Goal: Task Accomplishment & Management: Understand process/instructions

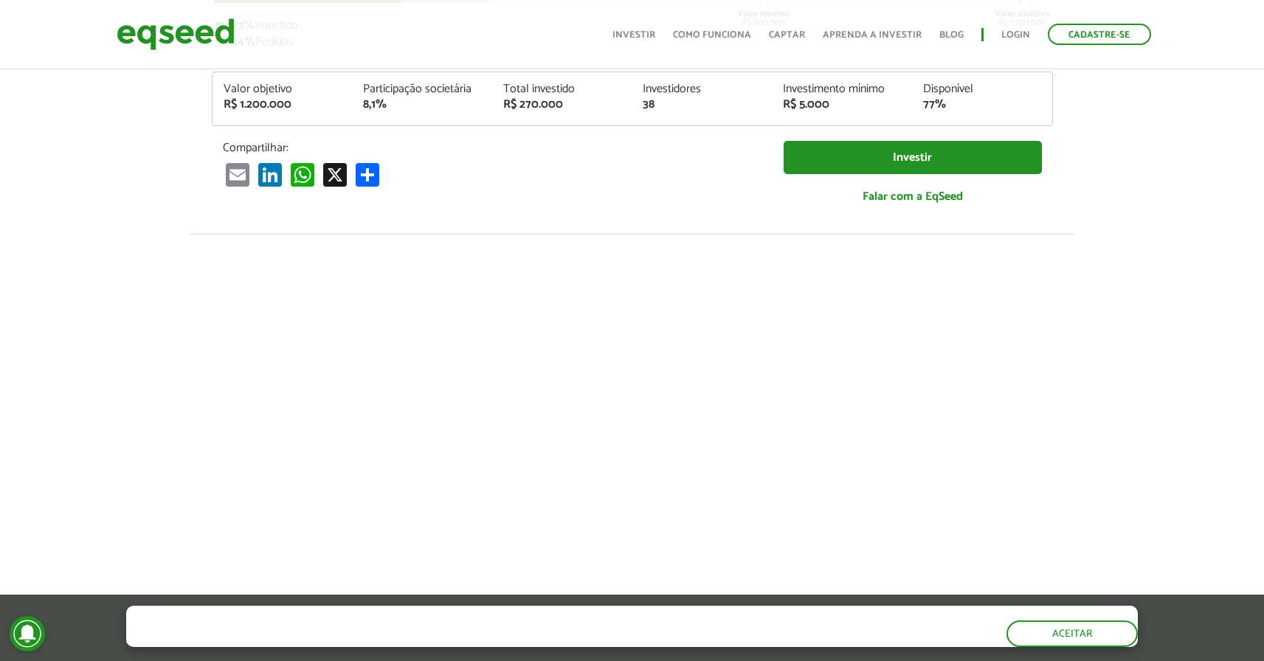
scroll to position [44, 0]
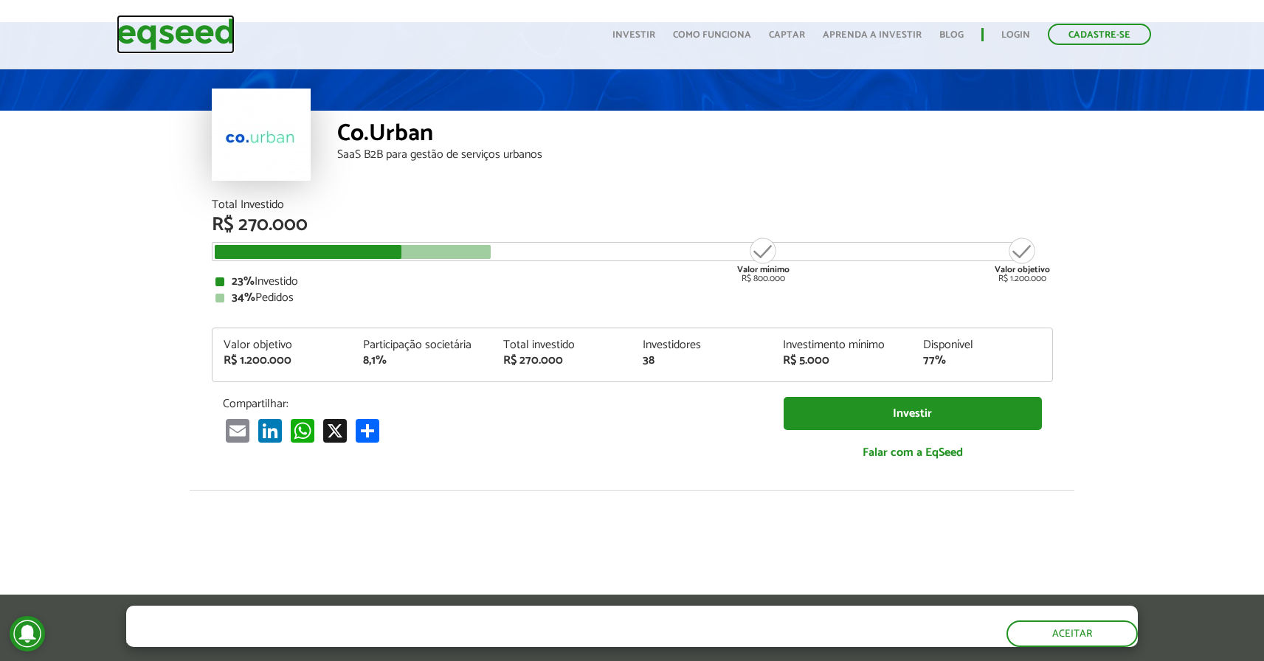
click at [193, 32] on img at bounding box center [176, 34] width 118 height 39
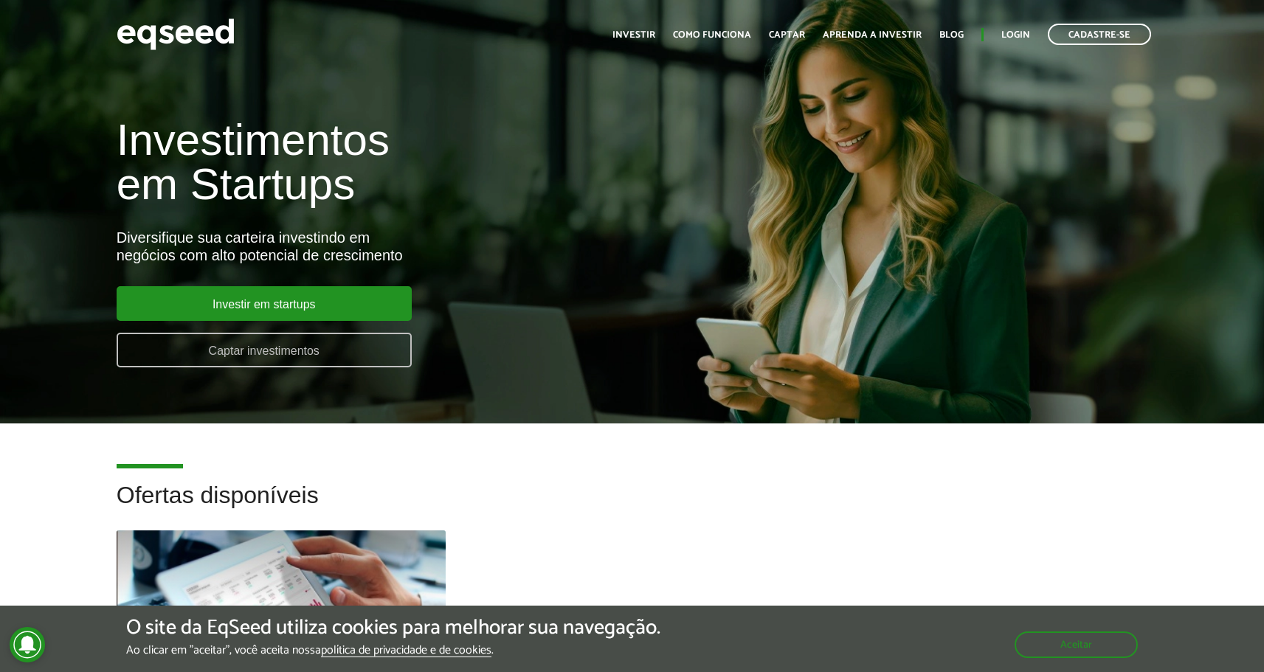
click at [349, 351] on link "Captar investimentos" at bounding box center [264, 350] width 295 height 35
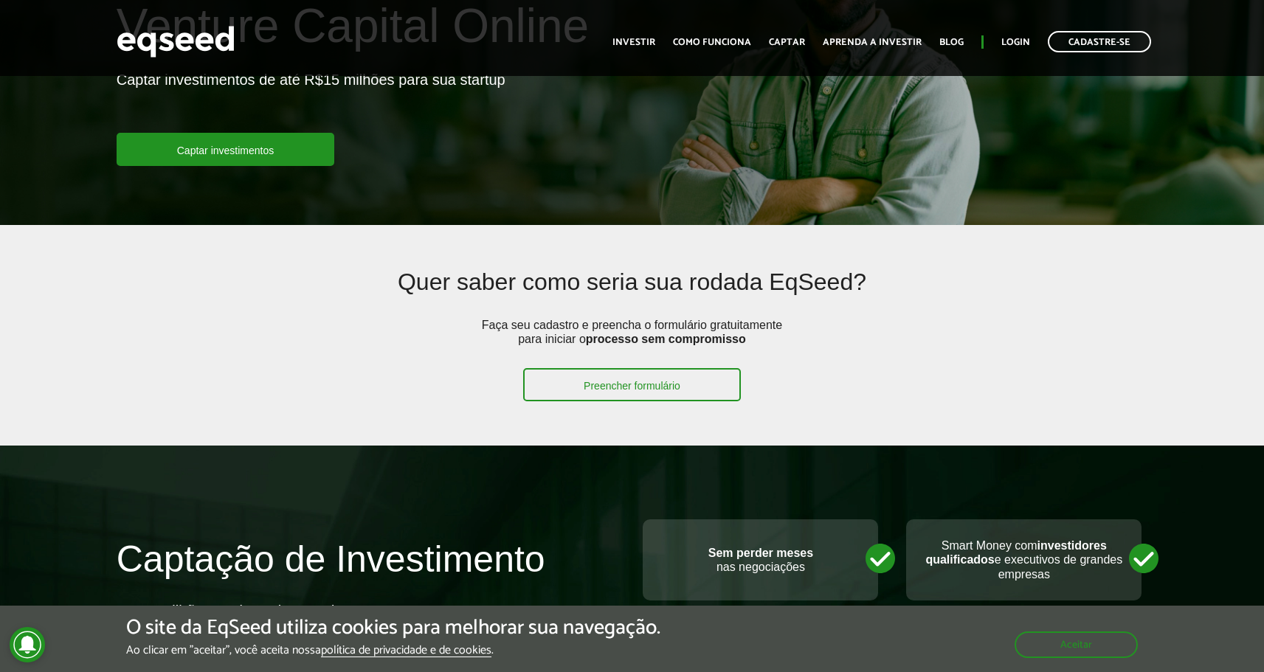
scroll to position [221, 0]
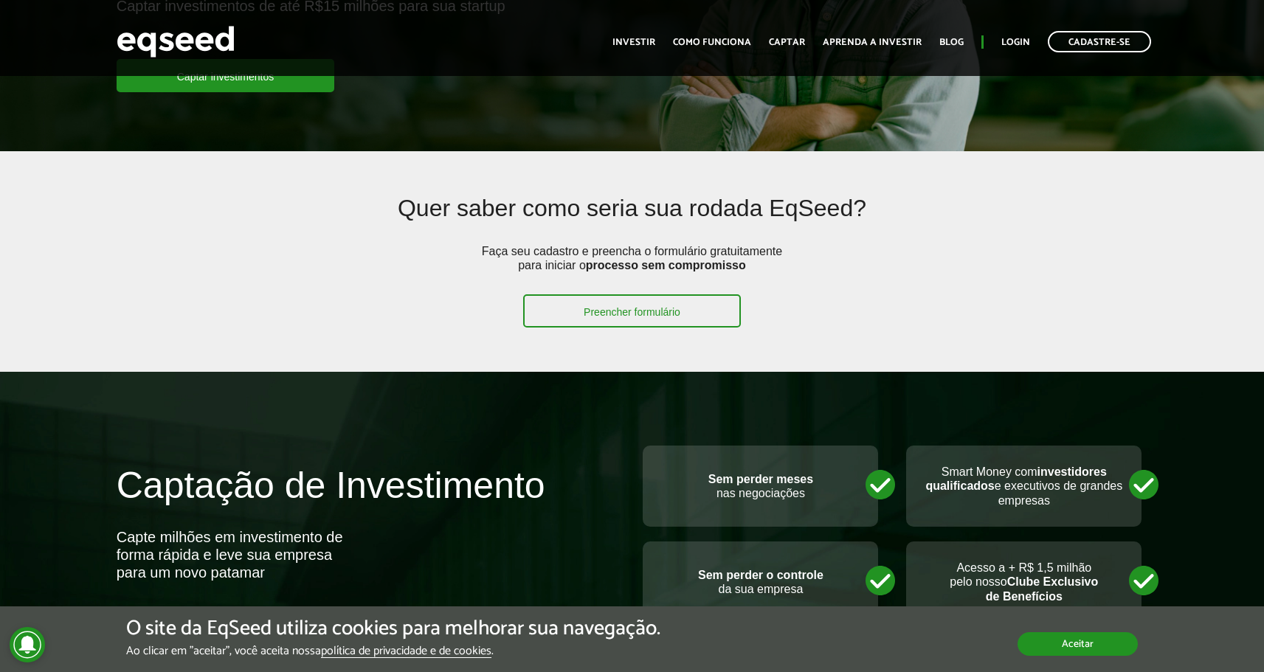
click at [1083, 650] on button "Aceitar" at bounding box center [1078, 645] width 120 height 24
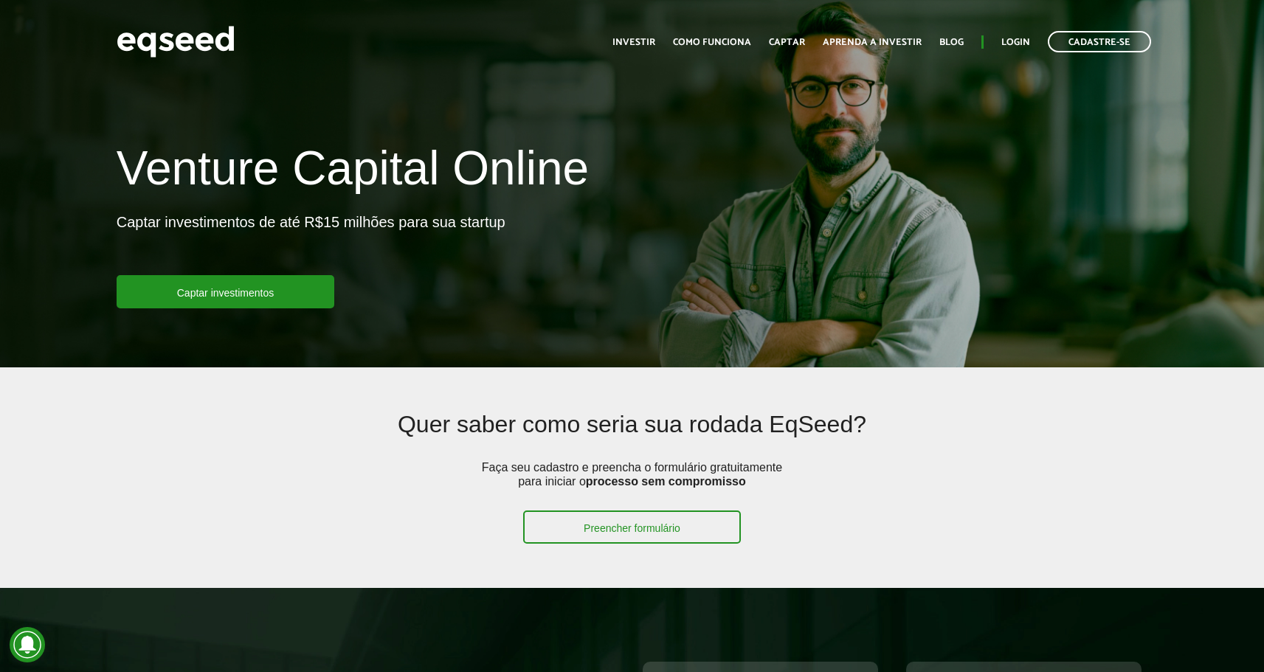
scroll to position [0, 0]
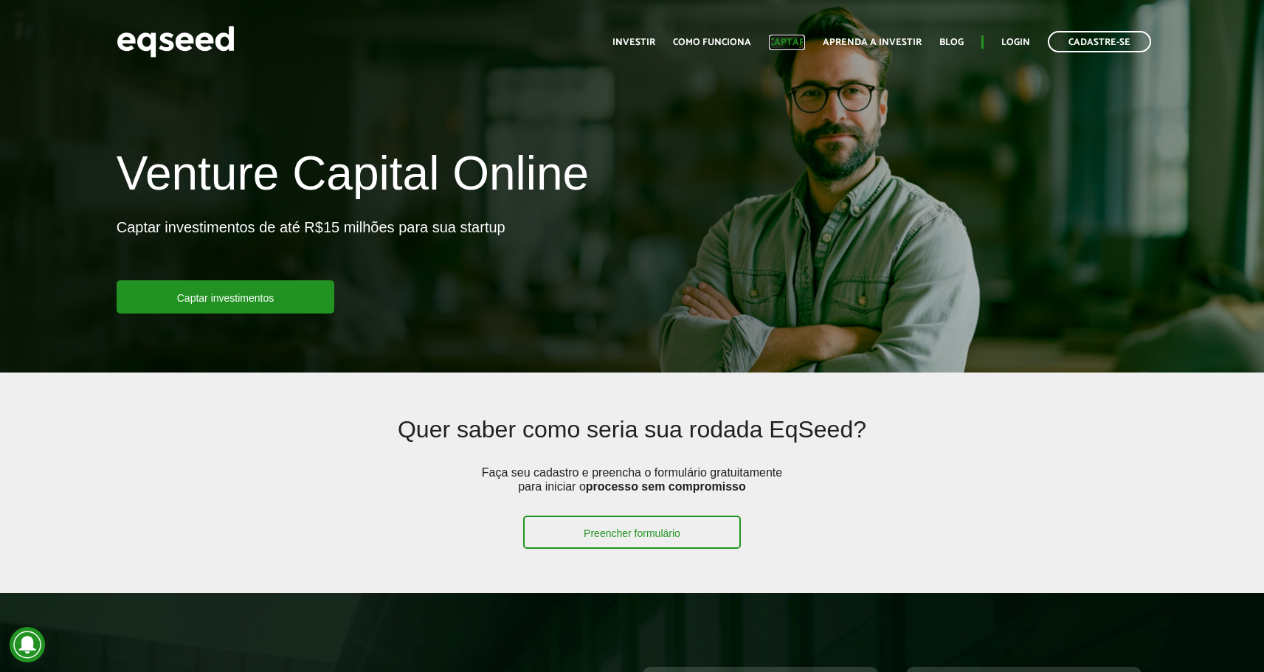
click at [799, 41] on link "Captar" at bounding box center [787, 43] width 36 height 10
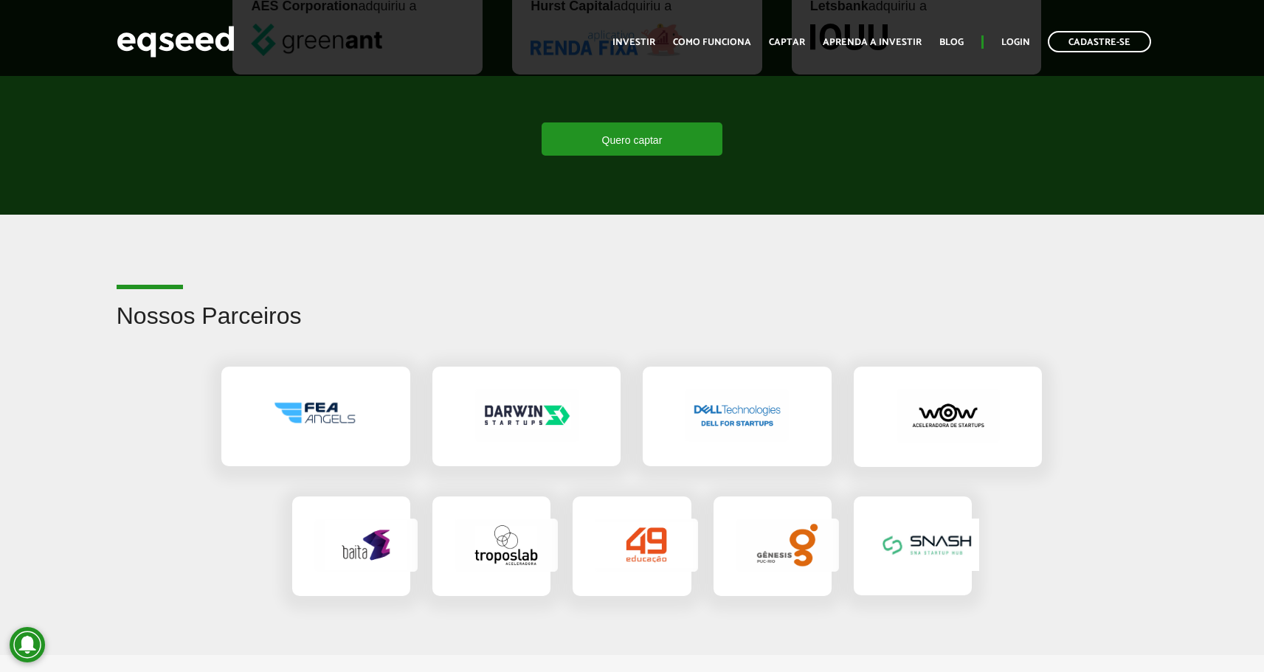
scroll to position [2288, 0]
